Goal: Task Accomplishment & Management: Manage account settings

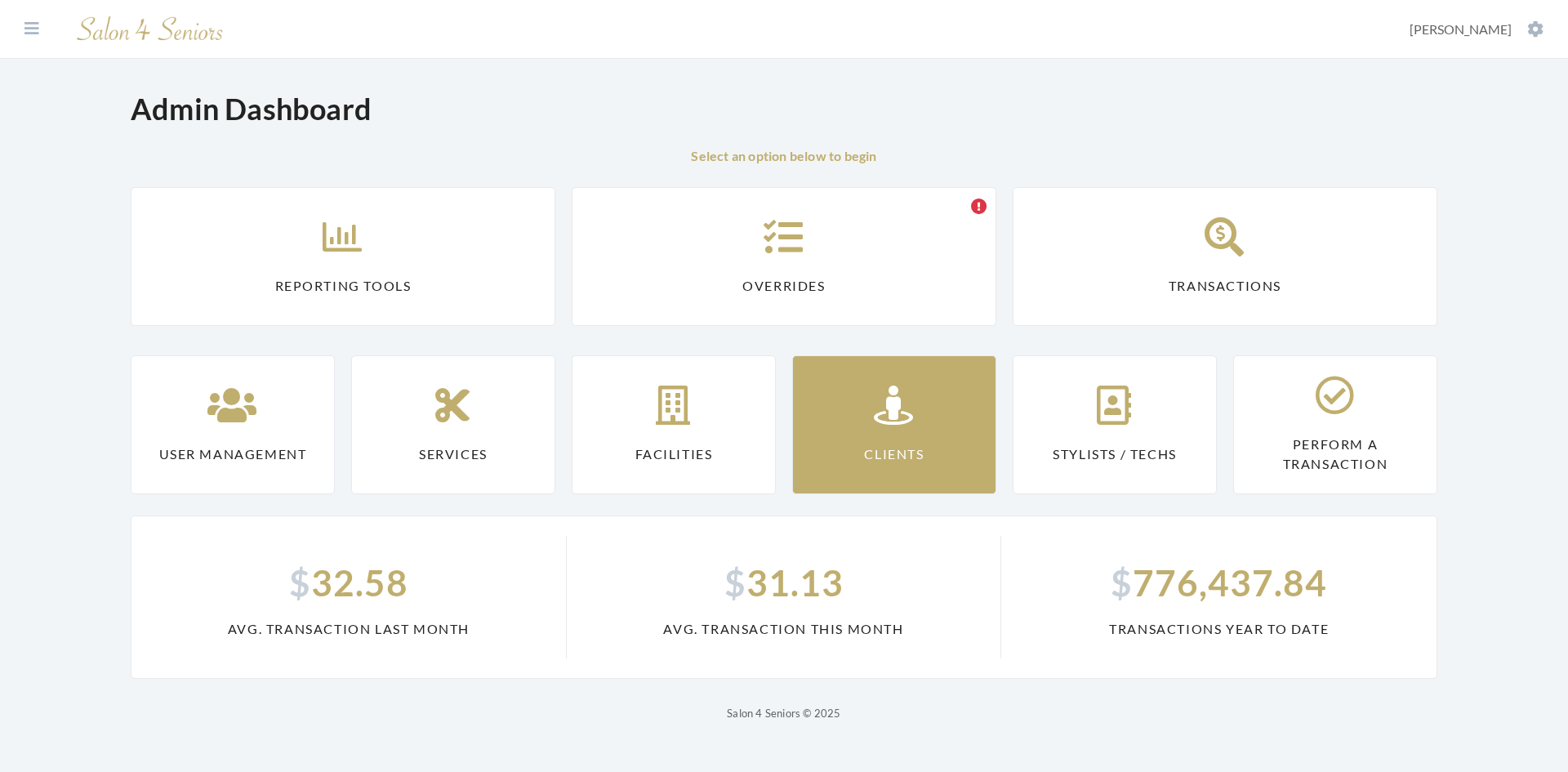
click at [844, 431] on link "Clients" at bounding box center [894, 425] width 204 height 139
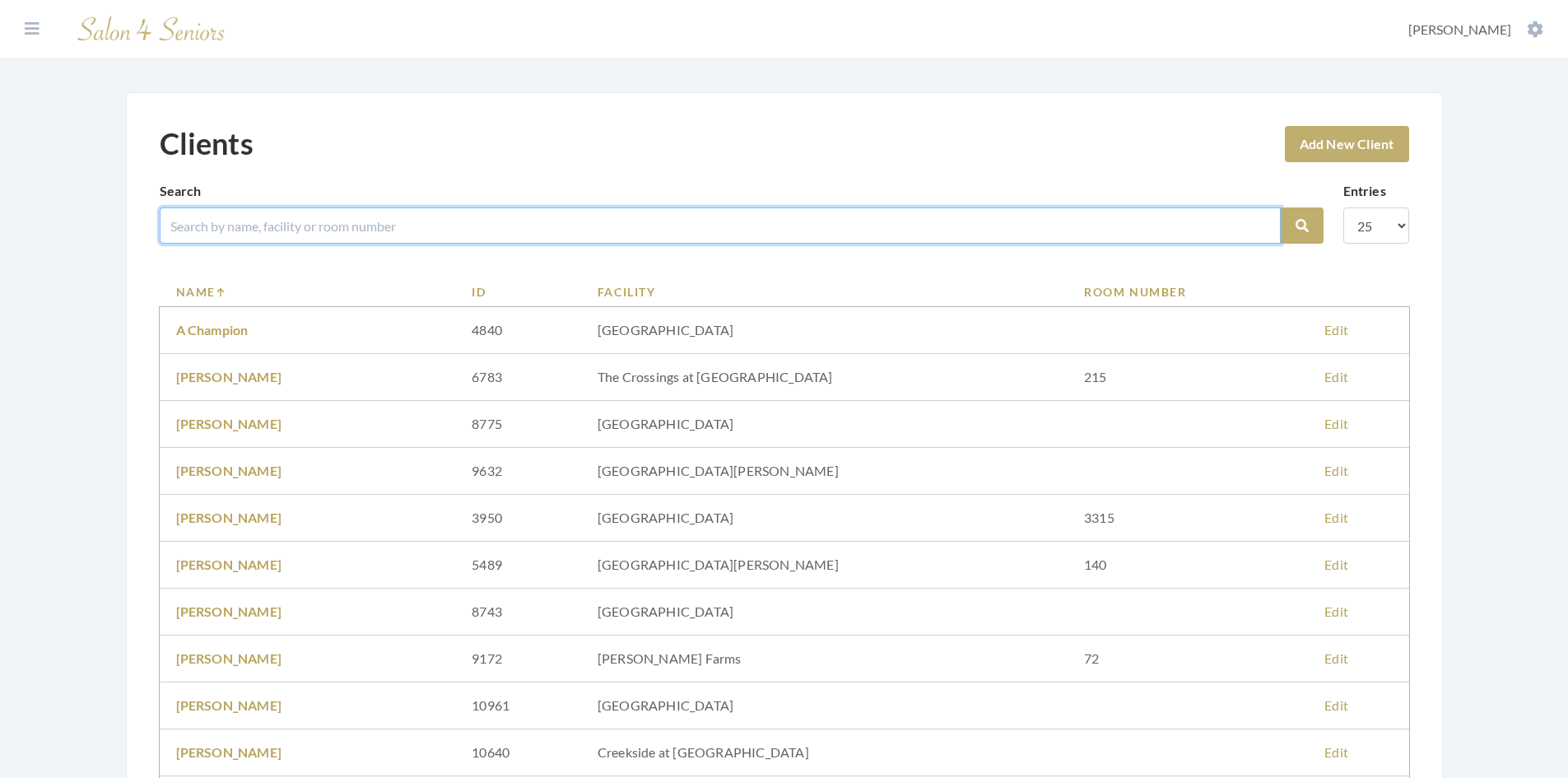
click at [353, 224] on input "search" at bounding box center [720, 225] width 1122 height 36
type input "pipp"
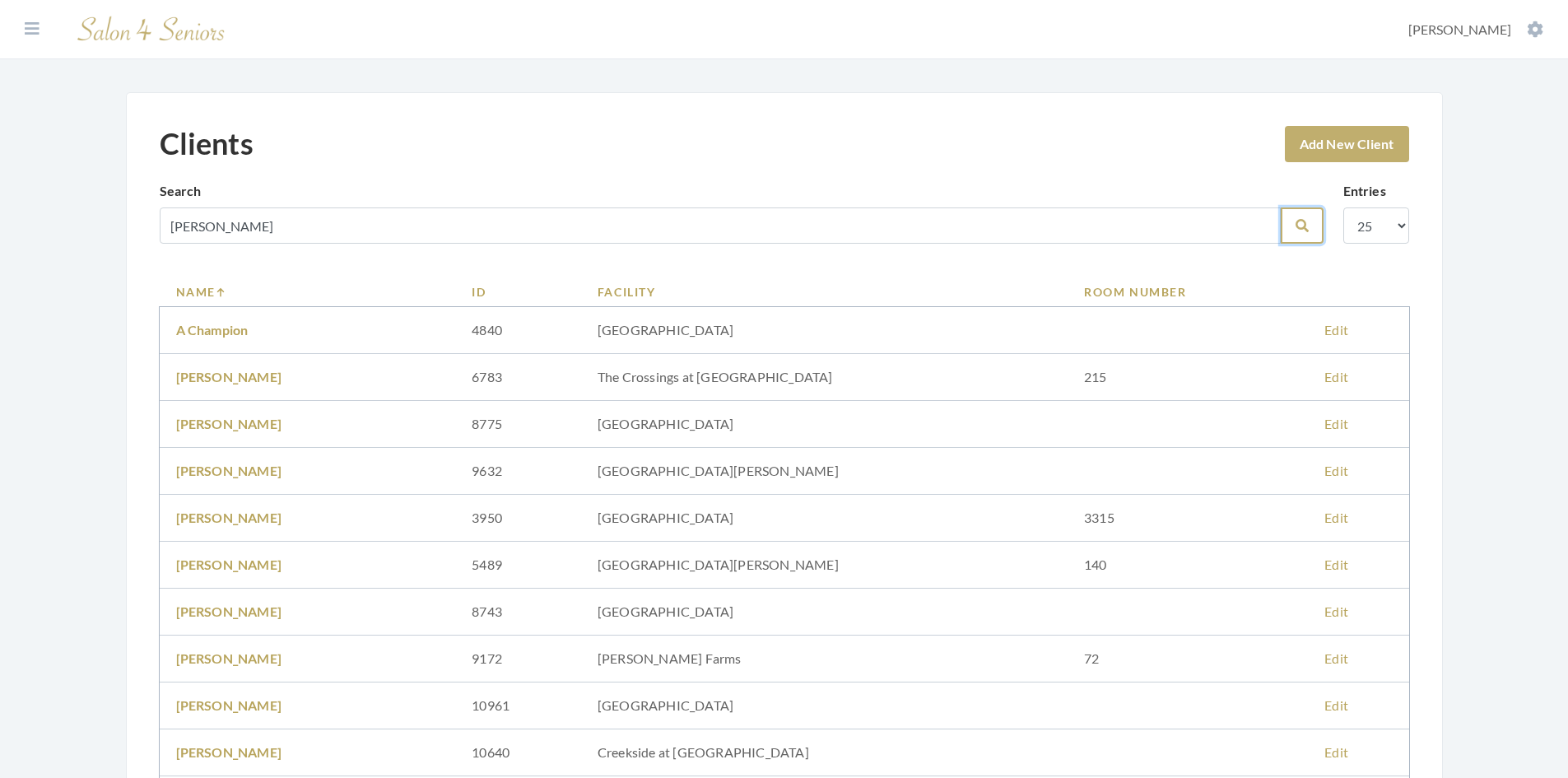
click at [1304, 231] on icon "submit" at bounding box center [1303, 225] width 13 height 13
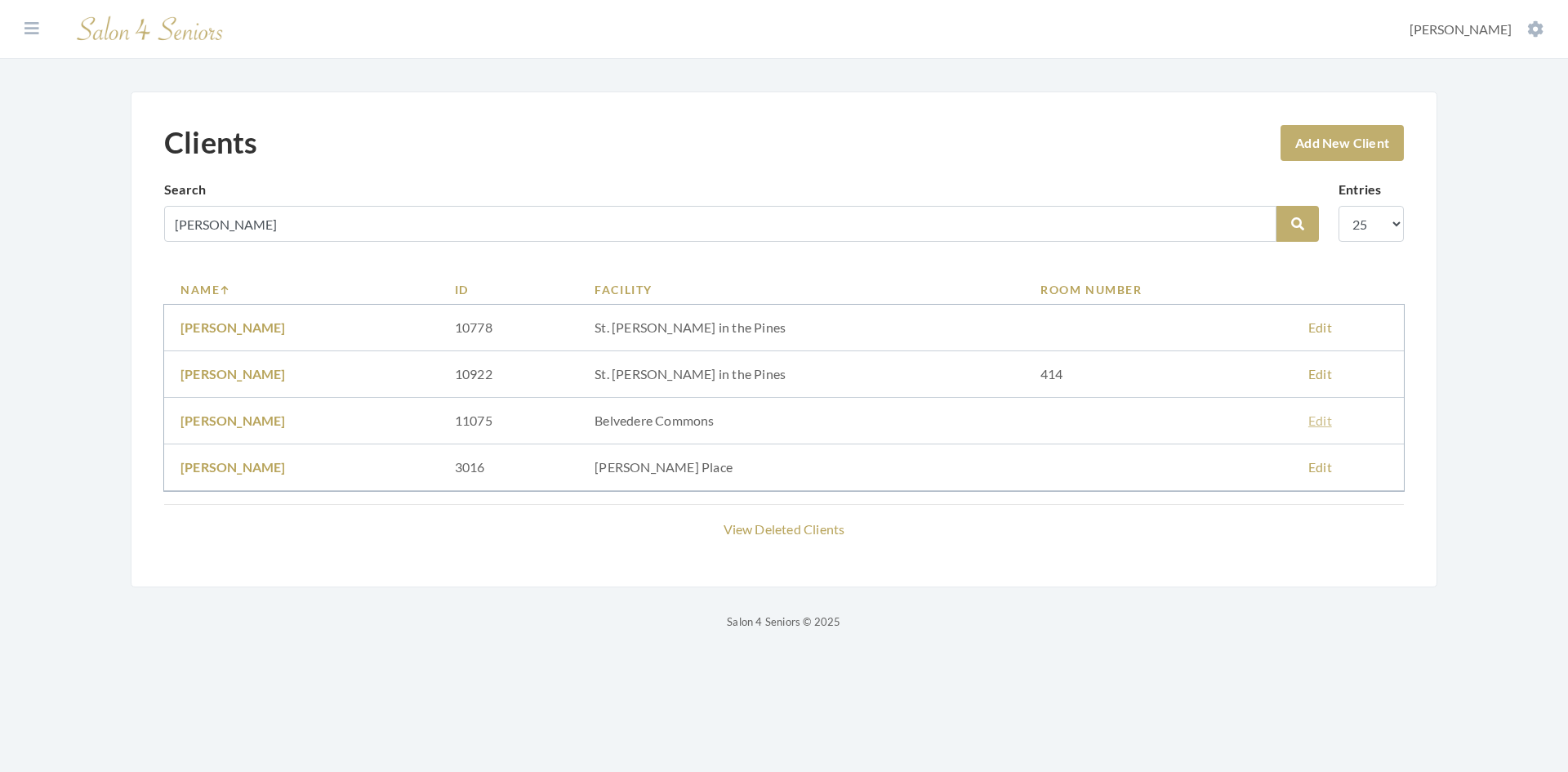
click at [1308, 419] on link "Edit" at bounding box center [1320, 420] width 24 height 16
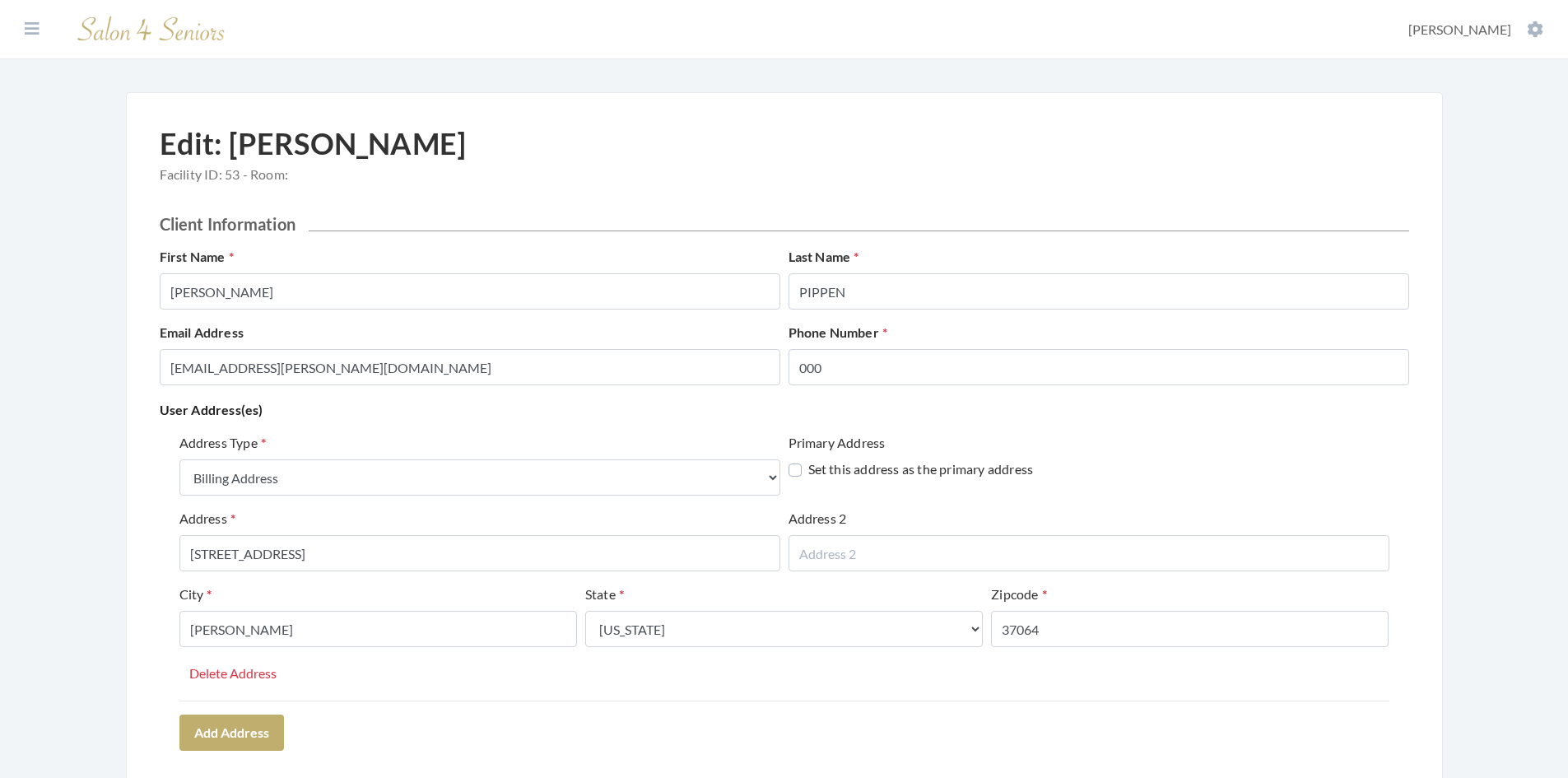
select select "billing"
select select "tn"
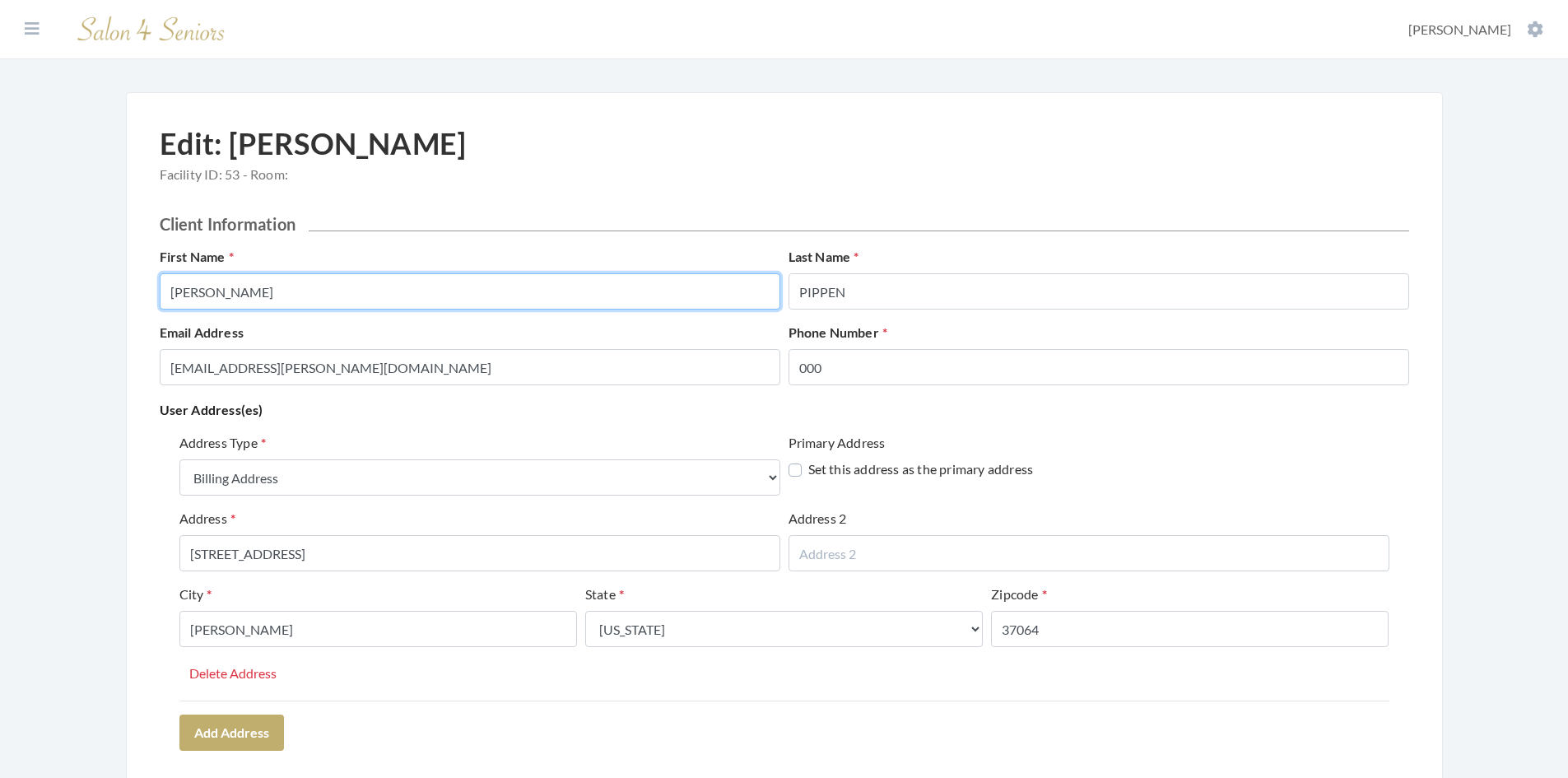
click at [238, 285] on input "GREGG" at bounding box center [470, 291] width 621 height 36
type input "GREG"
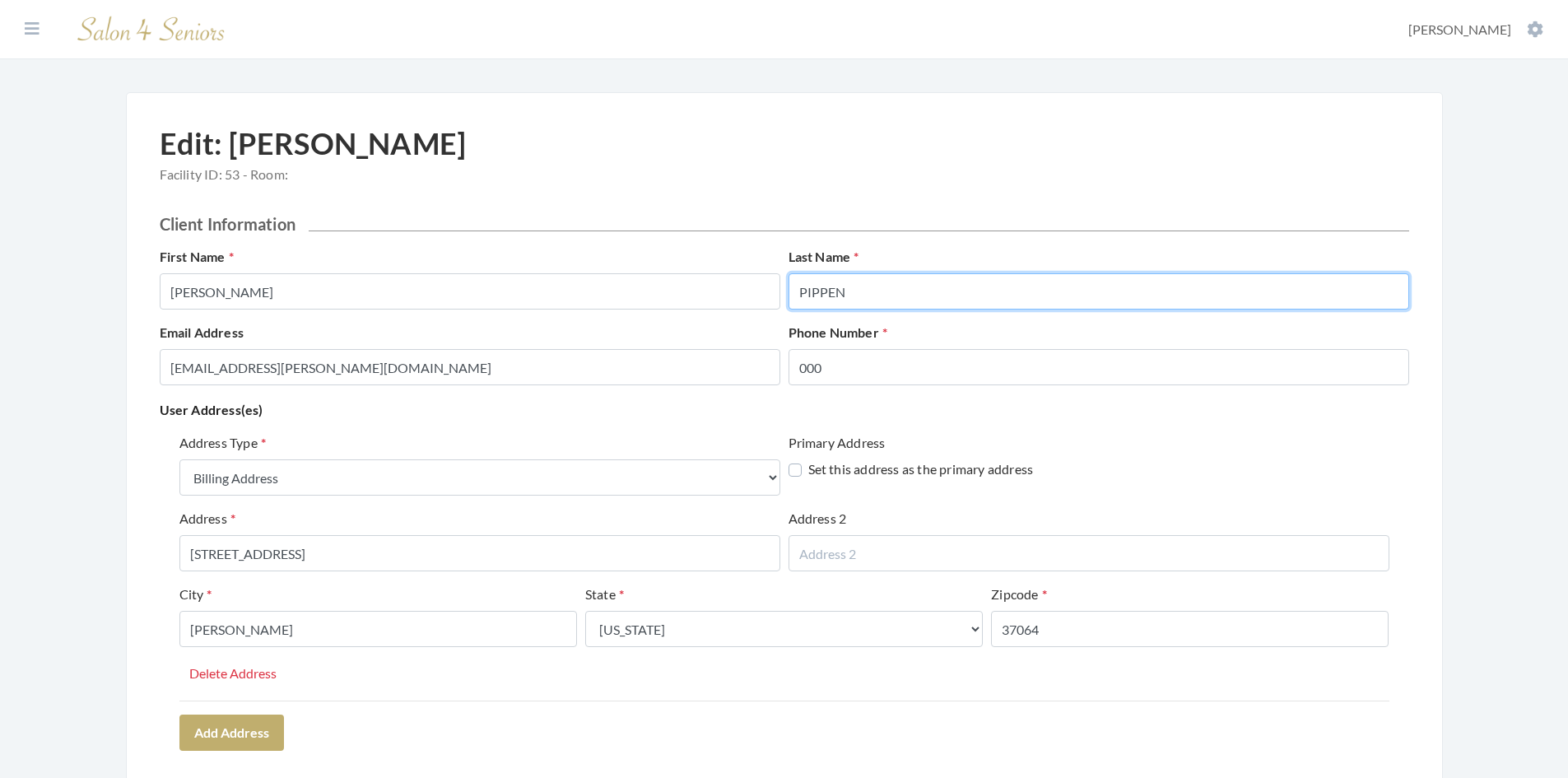
click at [838, 293] on input "PIPPEN" at bounding box center [1099, 291] width 621 height 36
type input "PIPPIN"
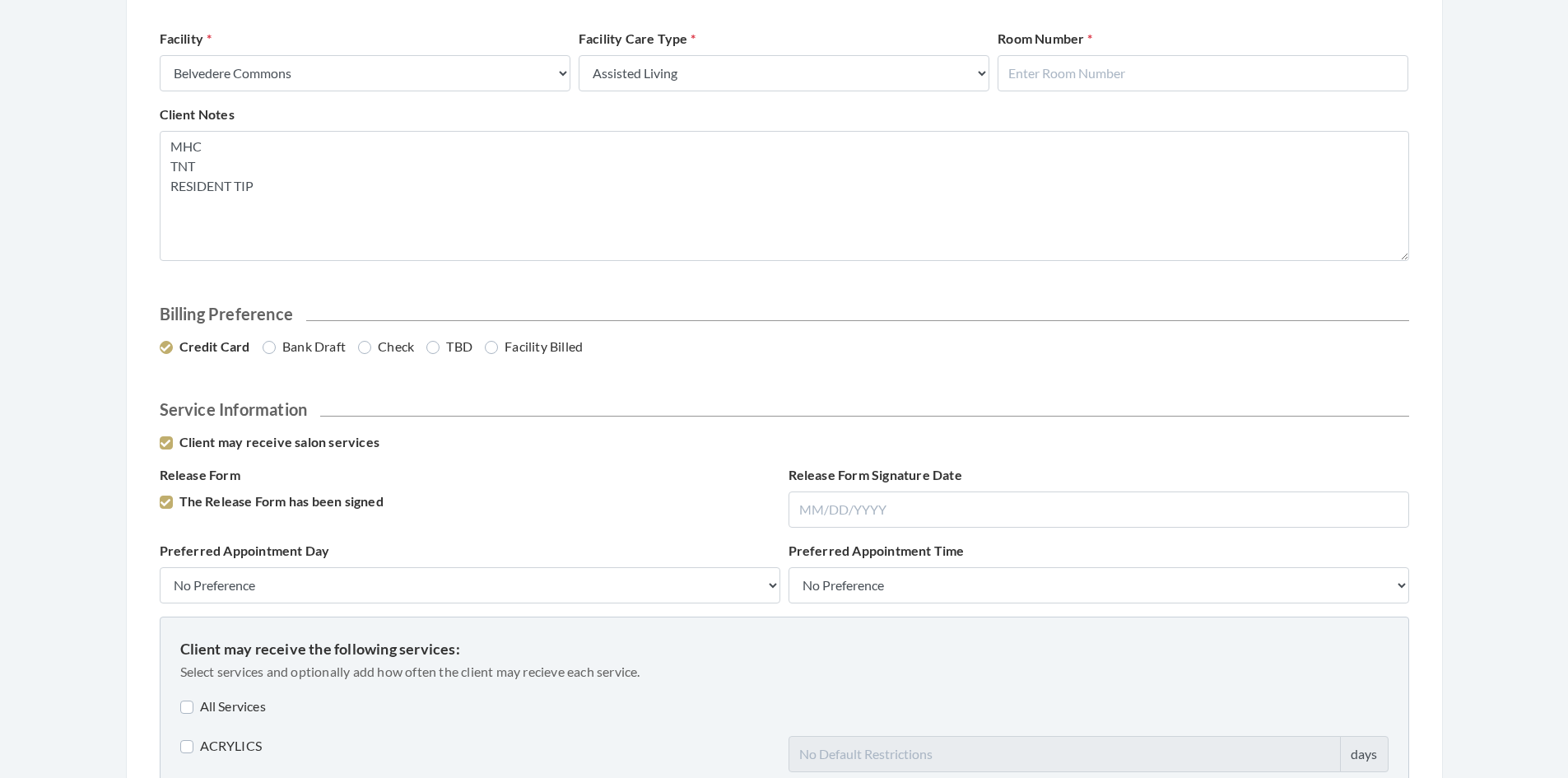
scroll to position [988, 0]
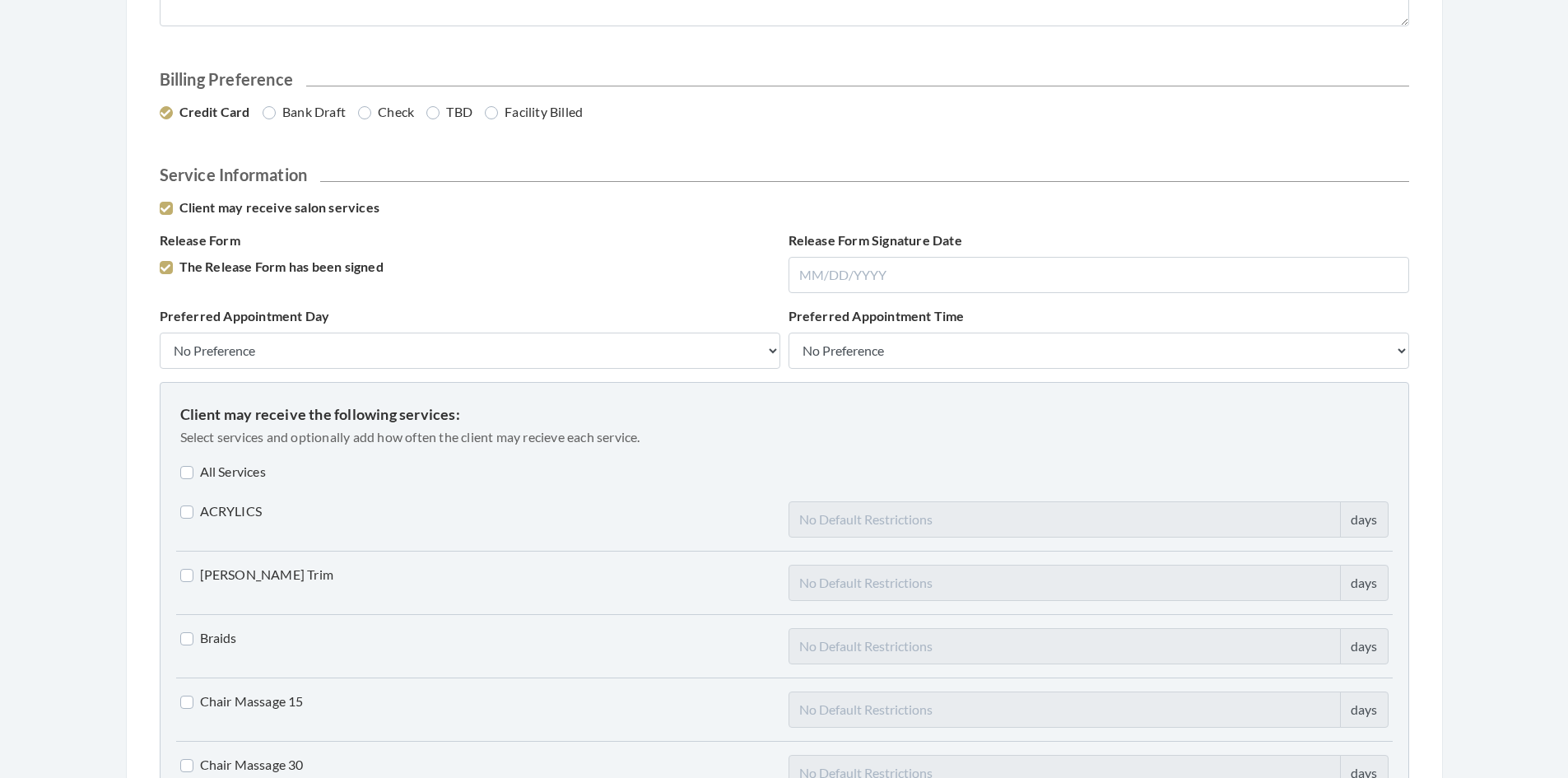
click at [360, 113] on label "Check" at bounding box center [386, 112] width 56 height 20
radio input "true"
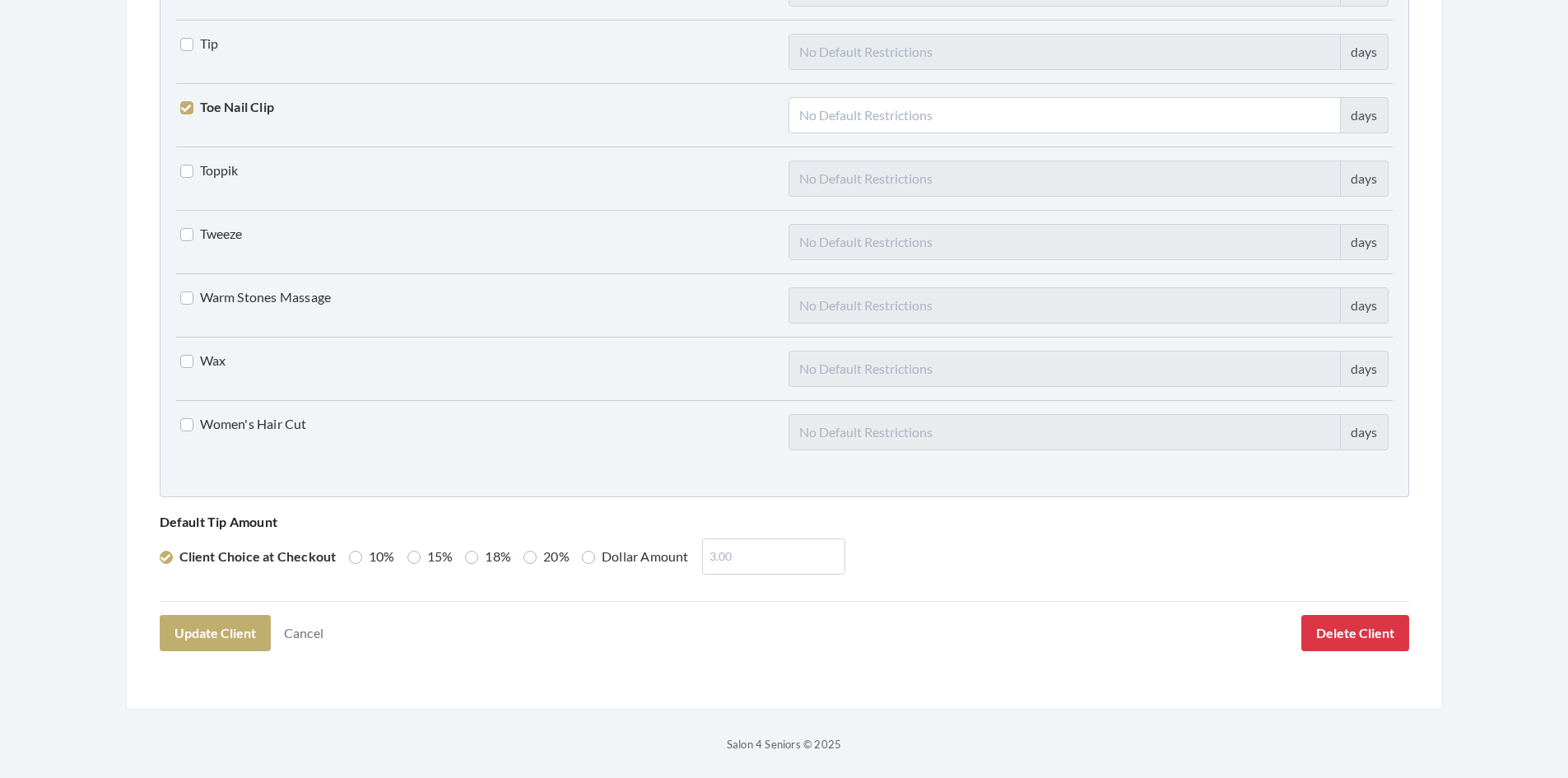
scroll to position [4057, 0]
click at [220, 642] on button "Update Client" at bounding box center [214, 632] width 111 height 36
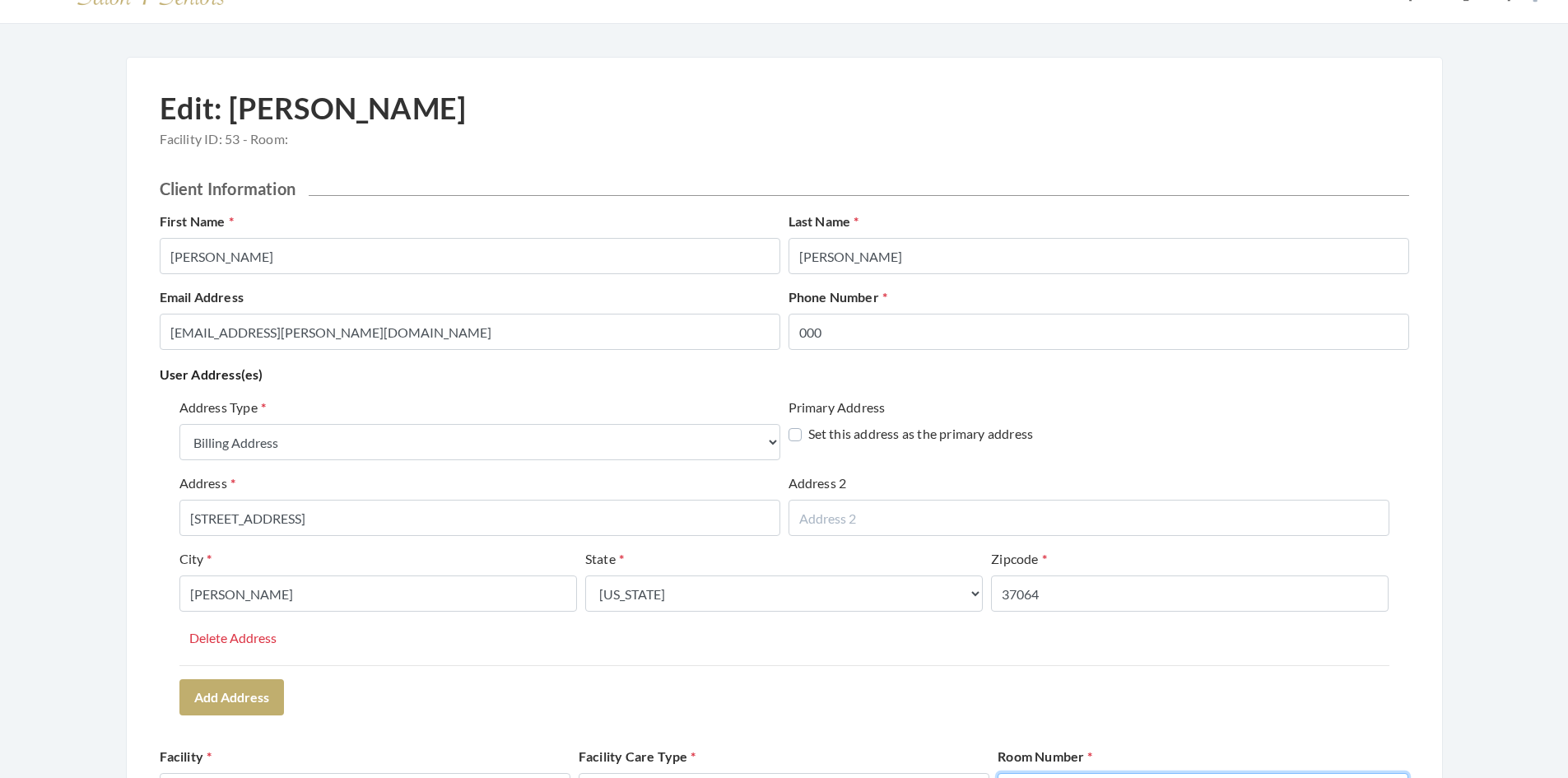
scroll to position [26, 0]
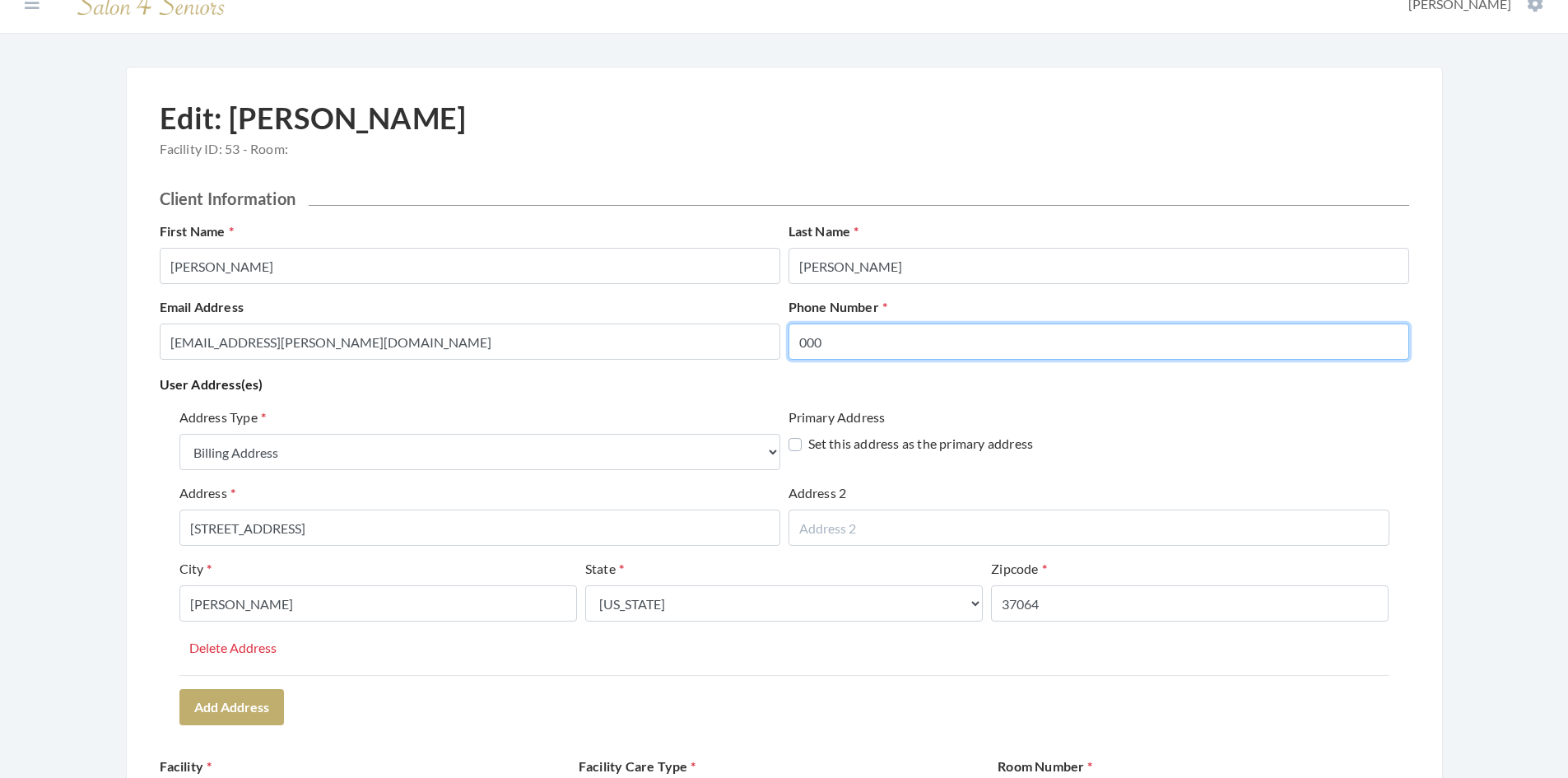
drag, startPoint x: 838, startPoint y: 340, endPoint x: 775, endPoint y: 349, distance: 63.6
click at [775, 349] on div "Email Address DrCharlesGregg.Pippin.0000000000@salon4seniors.com Phone Number 0…" at bounding box center [784, 335] width 1258 height 76
paste input "[PHONE_NUMBER]"
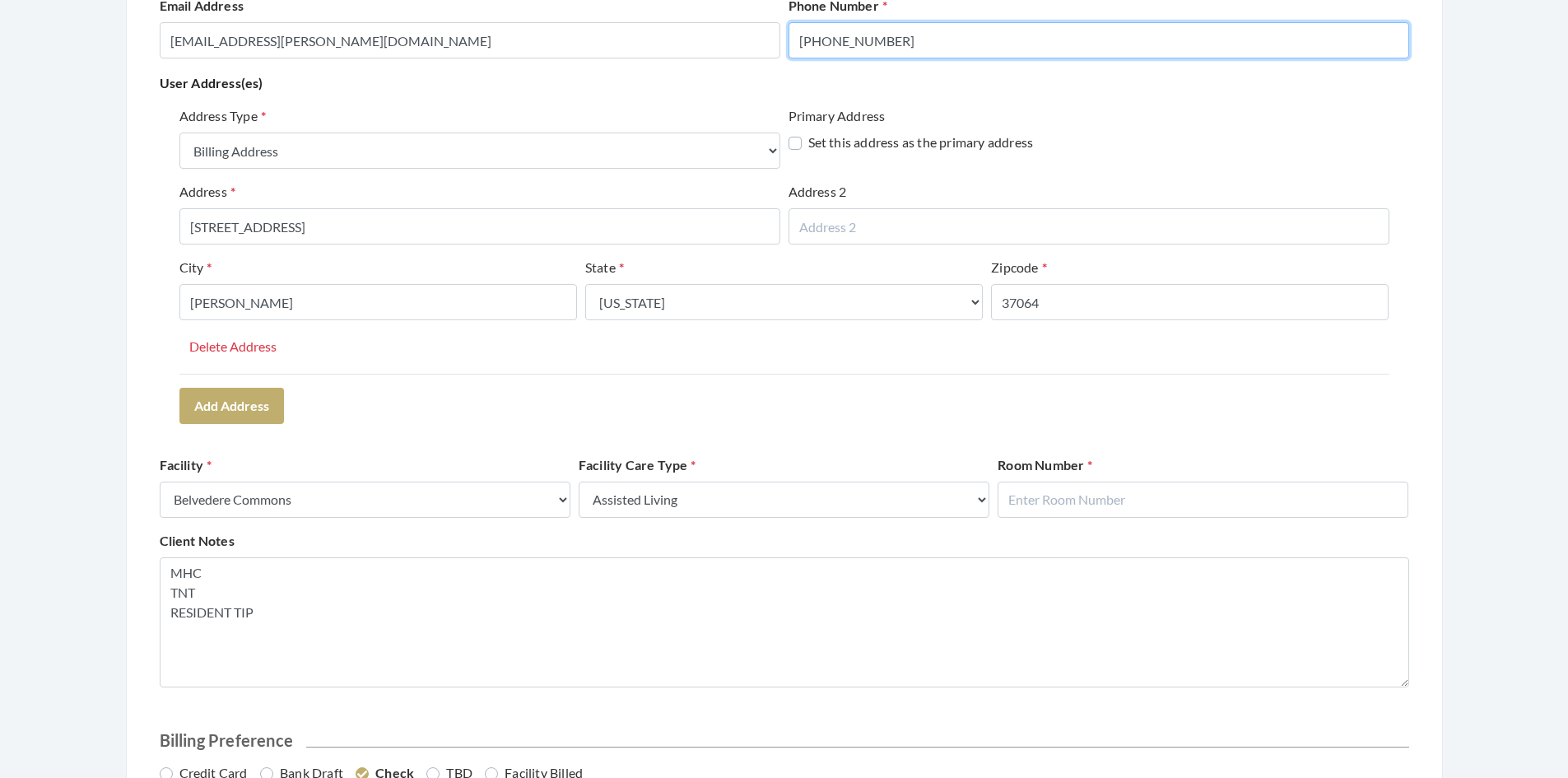
scroll to position [355, 0]
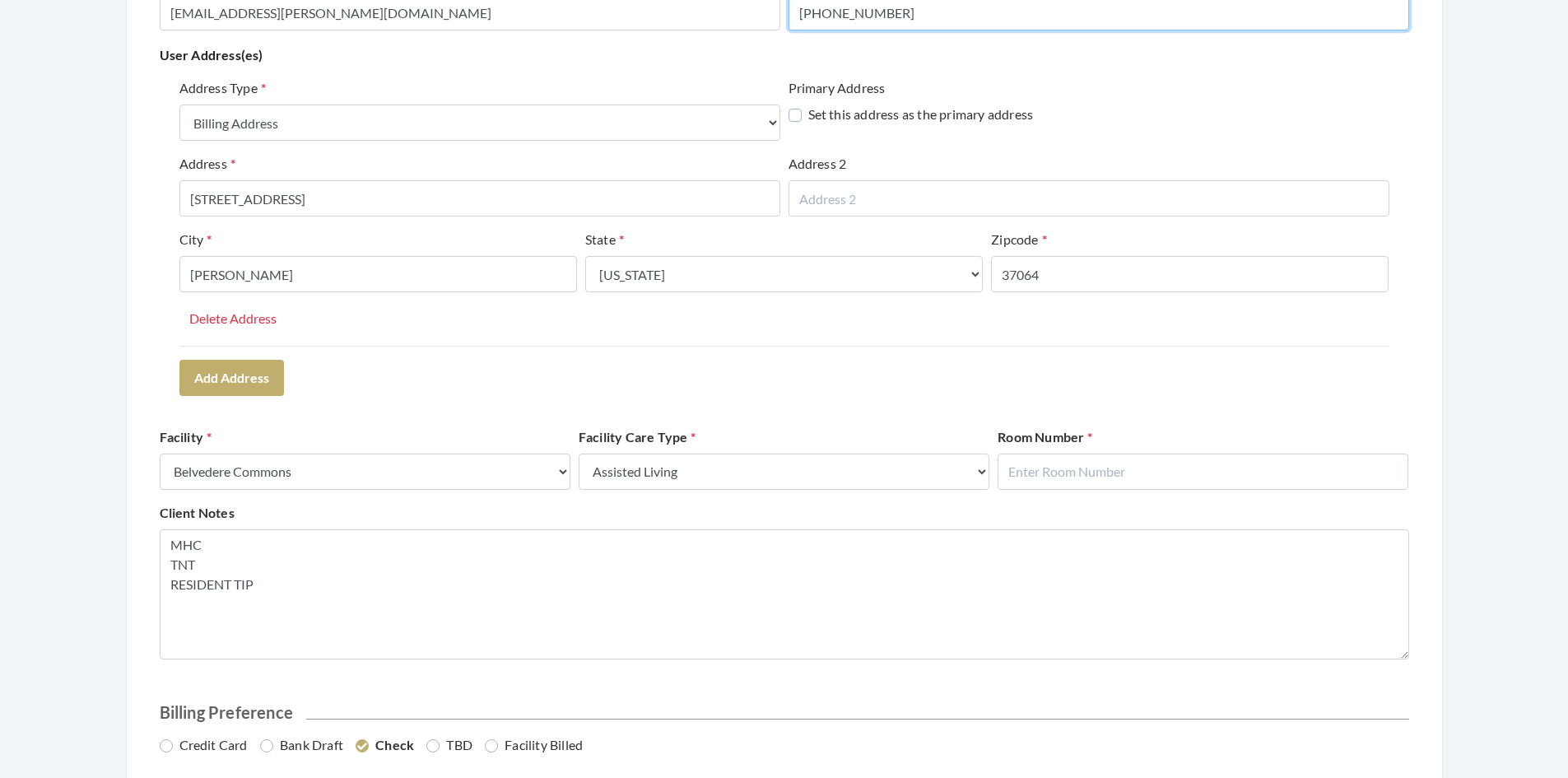
type input "[PHONE_NUMBER]"
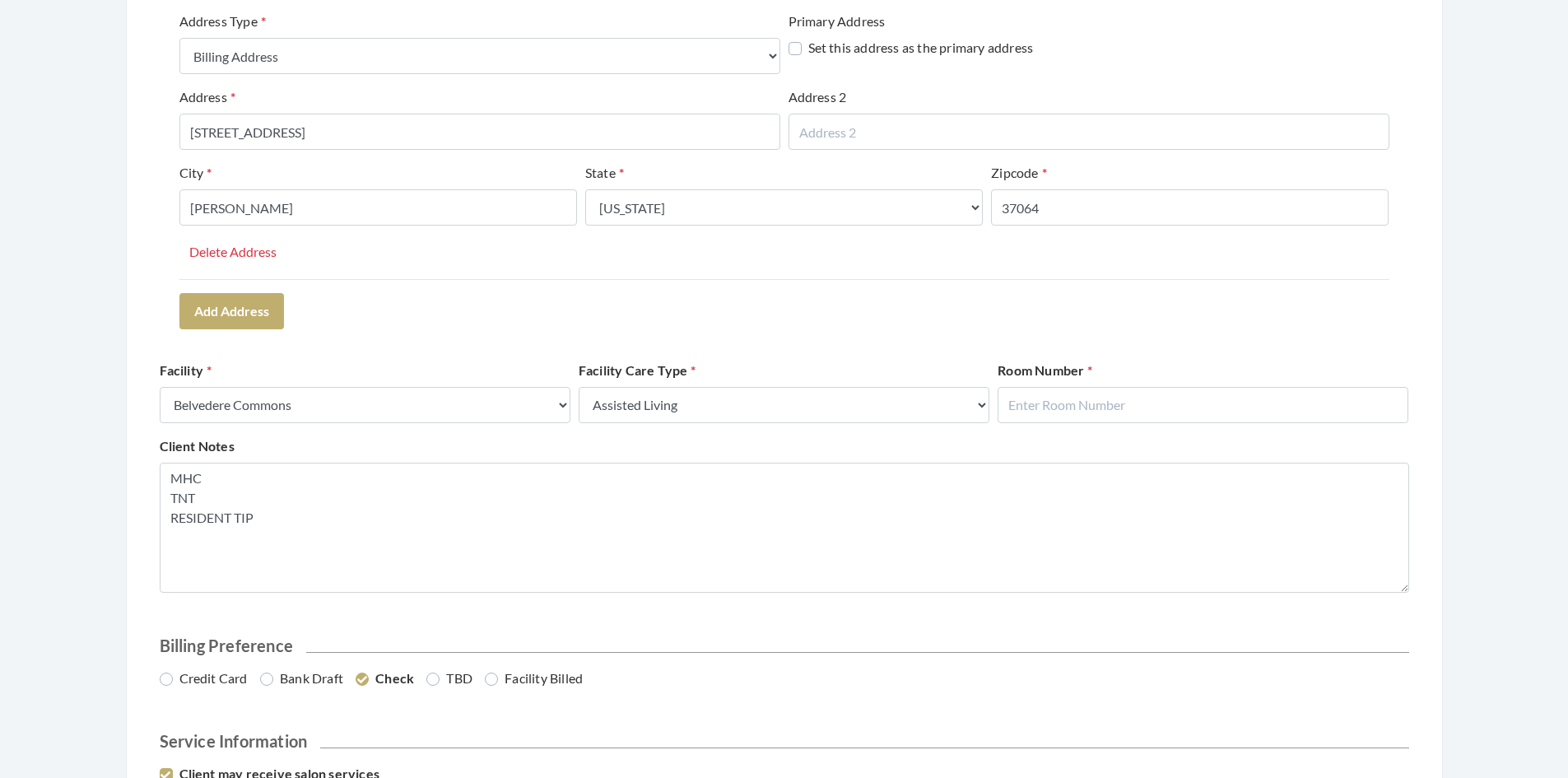
scroll to position [437, 0]
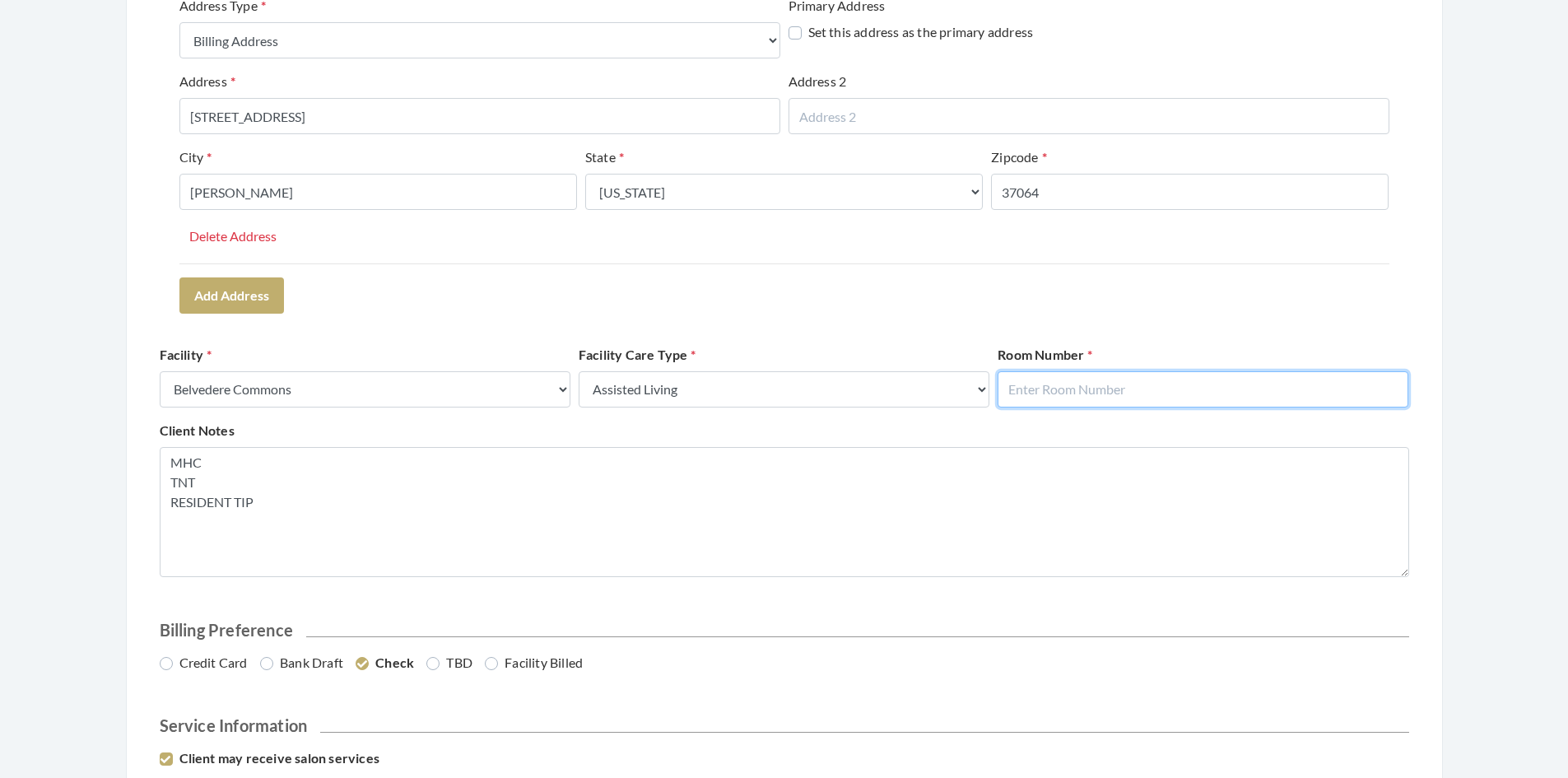
click at [1018, 392] on input "text" at bounding box center [1203, 389] width 411 height 36
type input "0"
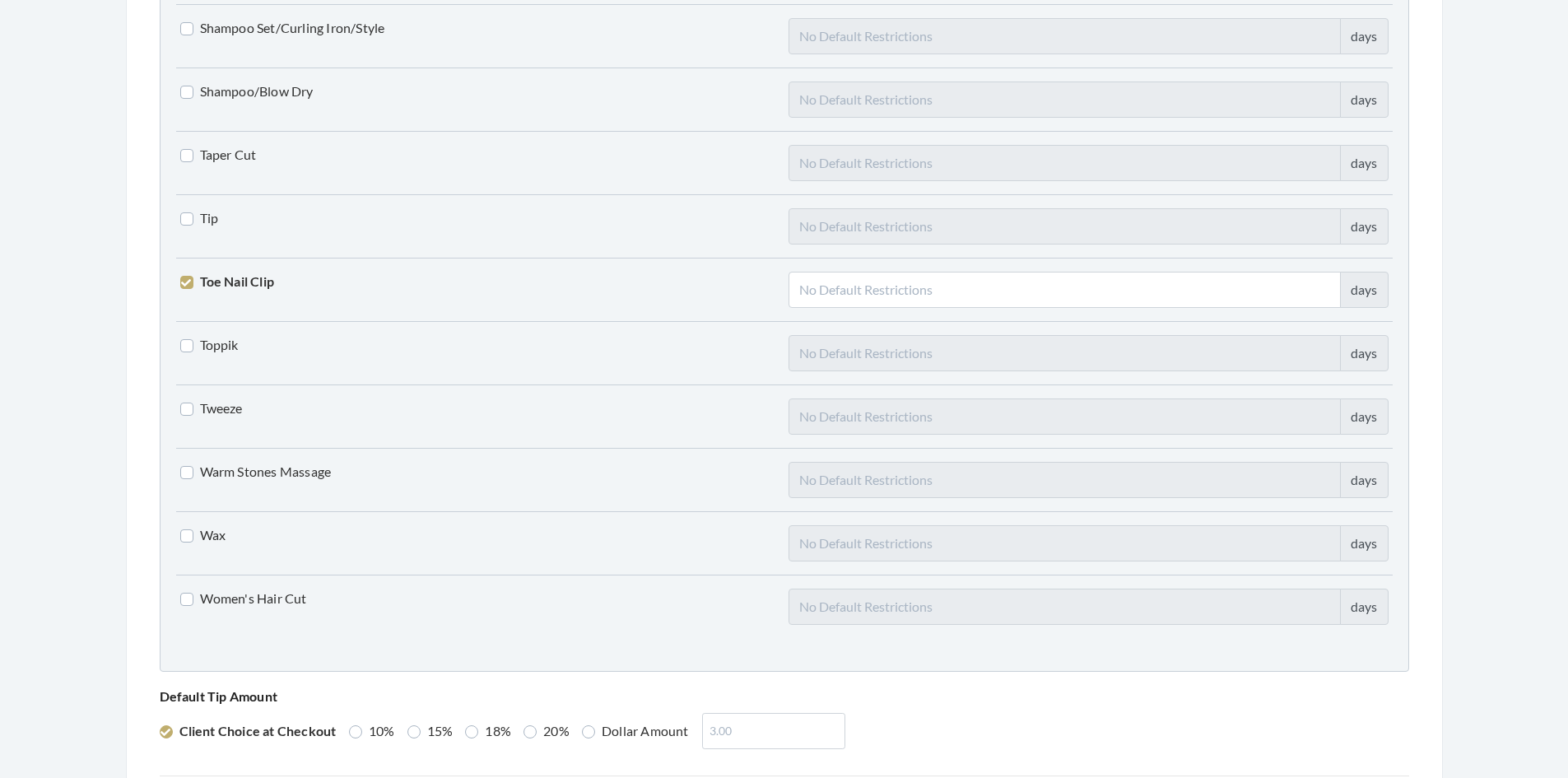
scroll to position [4057, 0]
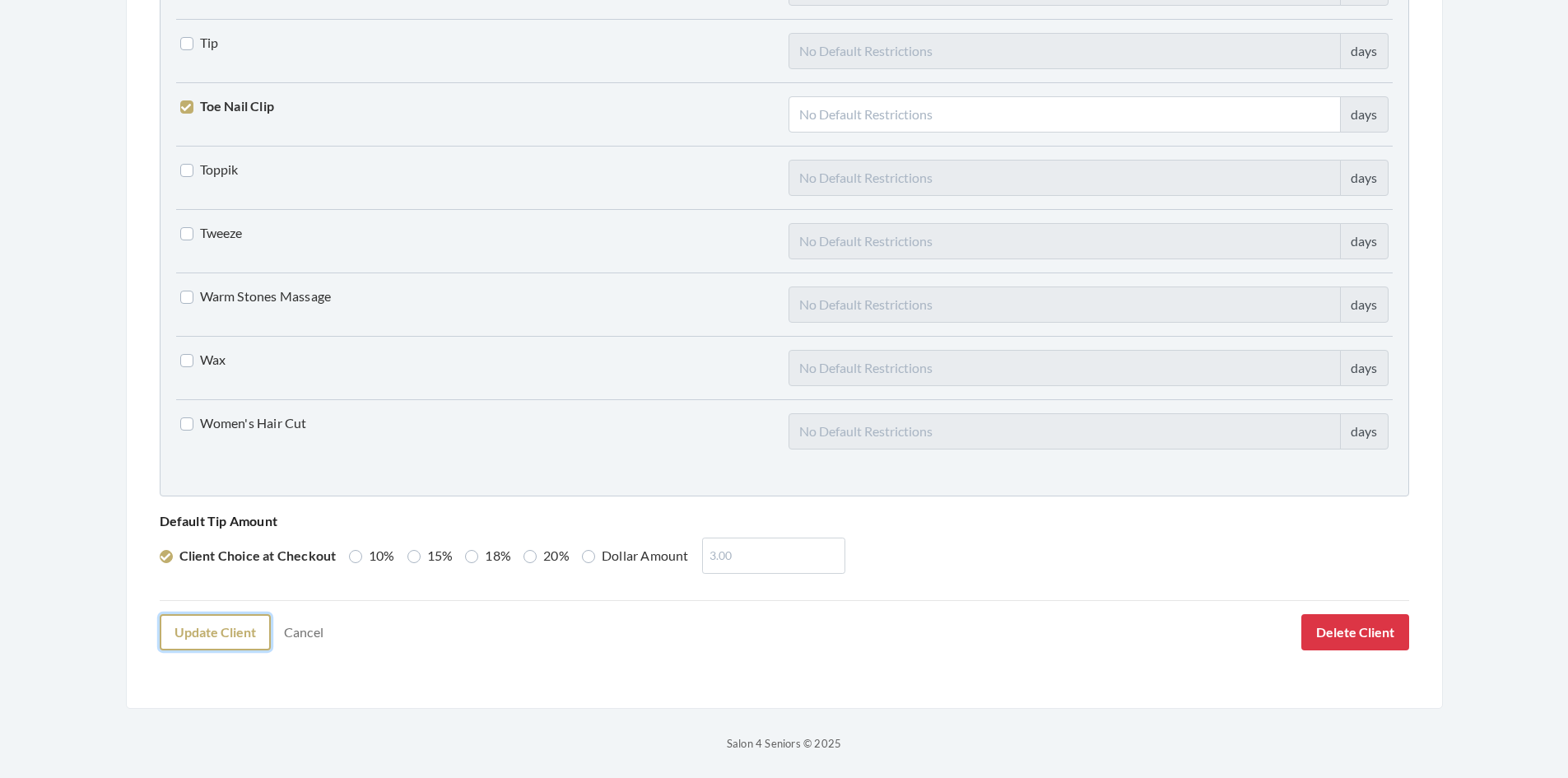
click at [231, 638] on button "Update Client" at bounding box center [214, 632] width 111 height 36
